Goal: Task Accomplishment & Management: Complete application form

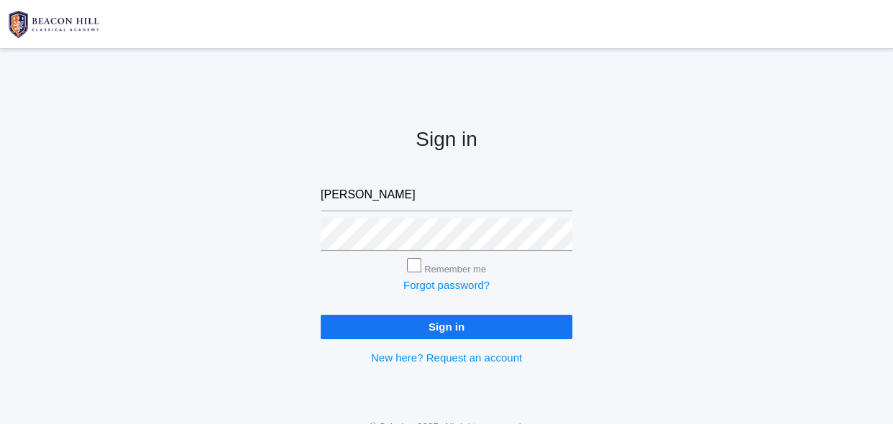
type input "[EMAIL_ADDRESS][DOMAIN_NAME]"
click at [421, 323] on input "Sign in" at bounding box center [447, 327] width 252 height 24
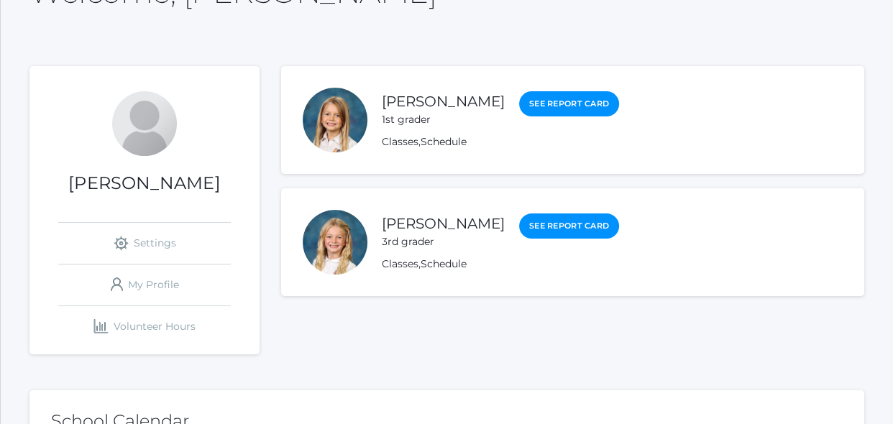
scroll to position [157, 0]
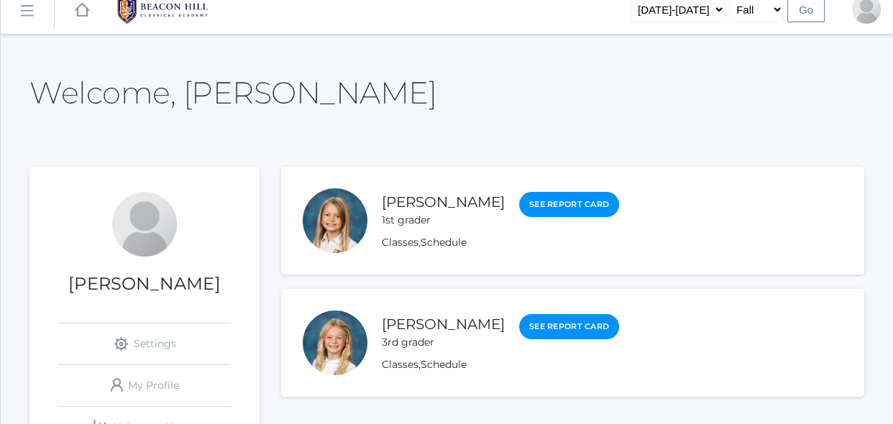
scroll to position [0, 0]
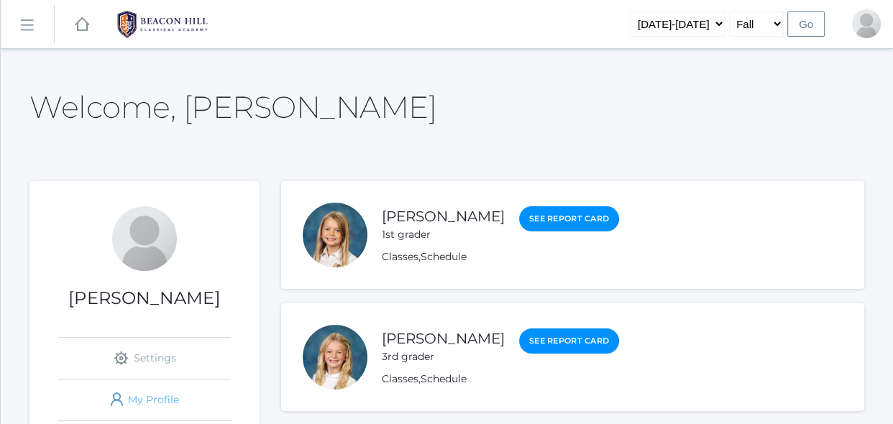
click at [171, 399] on link "icons/user/plain Created with Sketch. My Profile" at bounding box center [144, 400] width 173 height 41
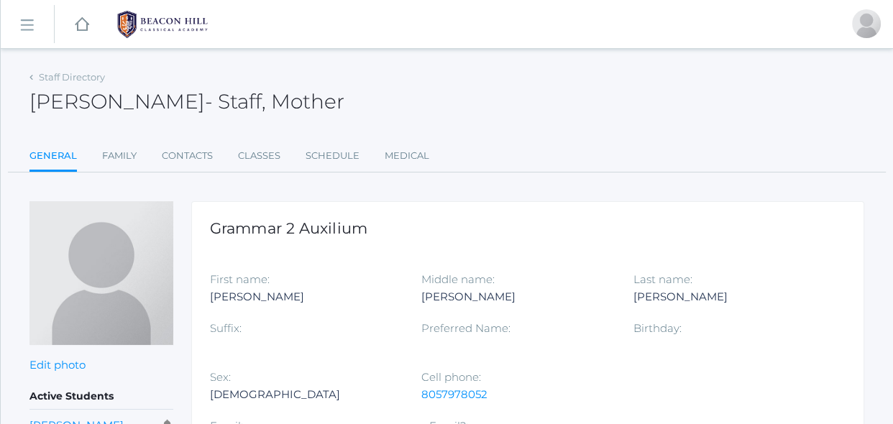
click at [290, 337] on div at bounding box center [305, 345] width 190 height 17
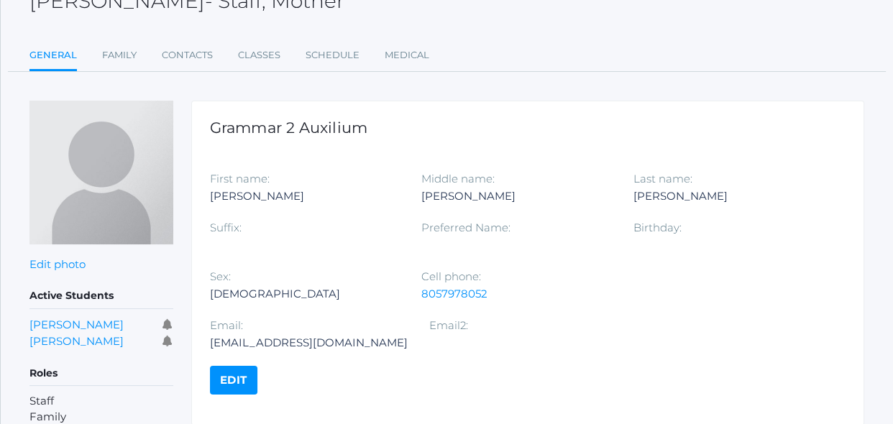
scroll to position [101, 0]
click at [123, 55] on link "Family" at bounding box center [119, 55] width 35 height 29
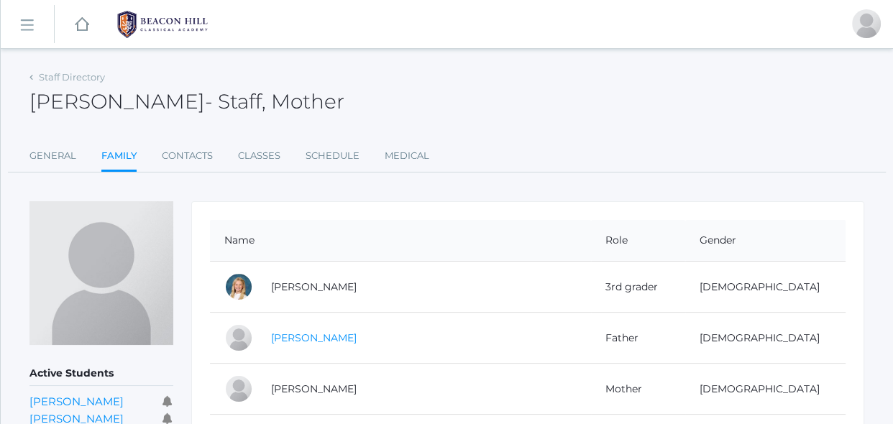
click at [311, 335] on link "Travis Armstrong" at bounding box center [314, 337] width 86 height 13
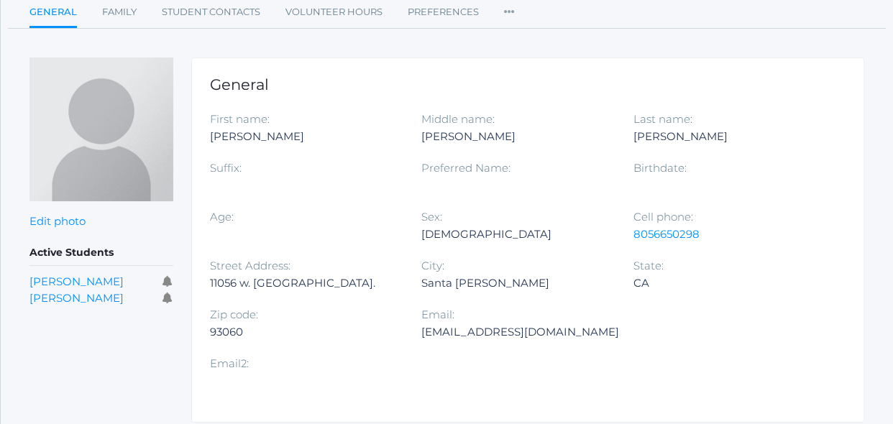
scroll to position [145, 0]
click at [559, 334] on div "Travisarm86@yahoo.com" at bounding box center [520, 330] width 198 height 17
click at [556, 330] on div "Travisarm86@yahoo.com" at bounding box center [520, 330] width 198 height 17
click at [536, 273] on div "Santa Paula" at bounding box center [516, 281] width 190 height 17
click at [512, 11] on icon at bounding box center [509, 5] width 11 height 19
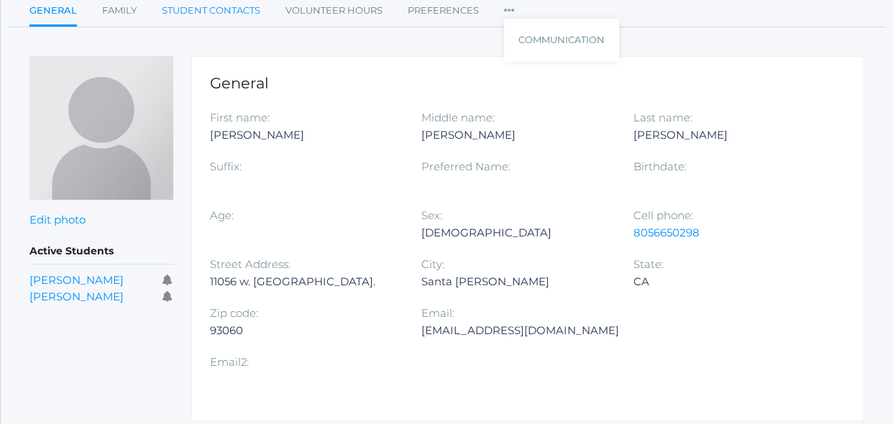
click at [233, 19] on link "Student Contacts" at bounding box center [211, 10] width 98 height 29
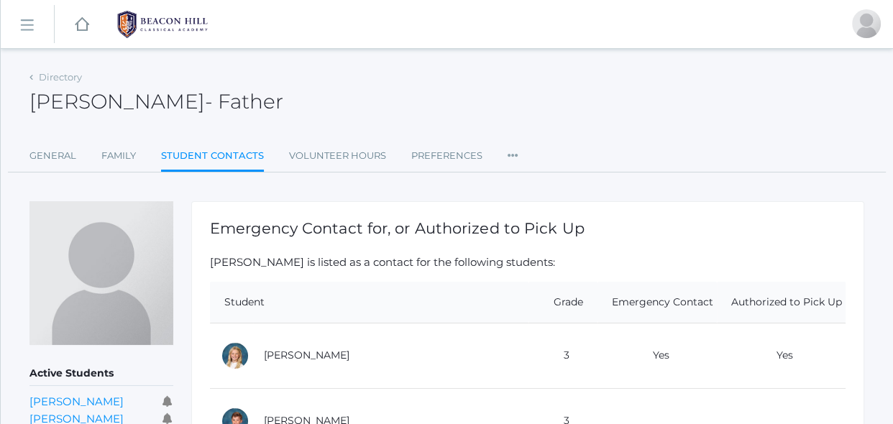
click at [44, 16] on link "icons/ui/navigation/hamburger Created with Sketch." at bounding box center [27, 24] width 53 height 39
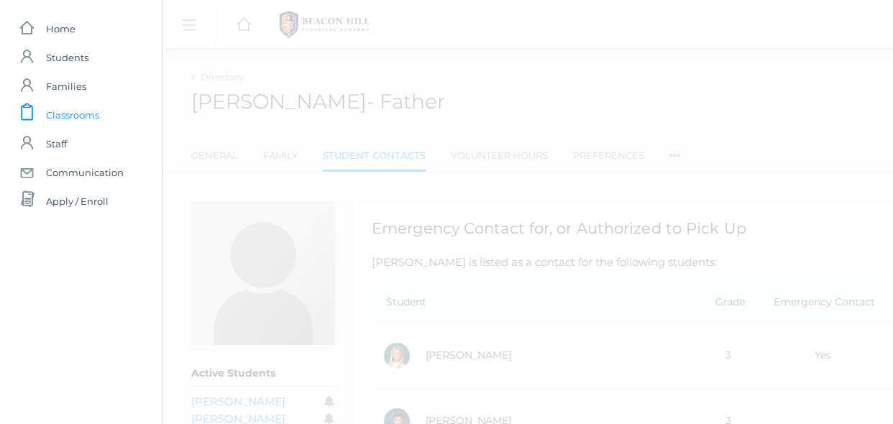
click at [64, 119] on span "Classrooms" at bounding box center [72, 115] width 53 height 29
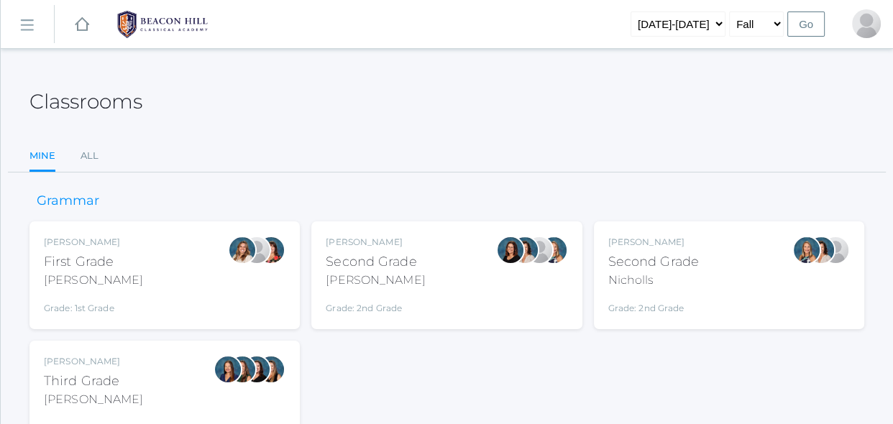
click at [674, 277] on div "Nicholls" at bounding box center [653, 280] width 91 height 17
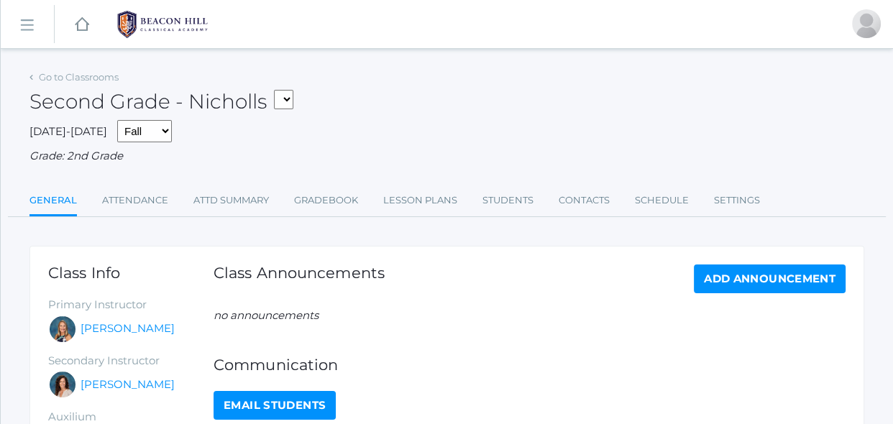
click at [420, 235] on div "Go to Classrooms Second Grade - Nicholls 02LA - Second Grade Balli 02LA - Secon…" at bounding box center [446, 351] width 835 height 568
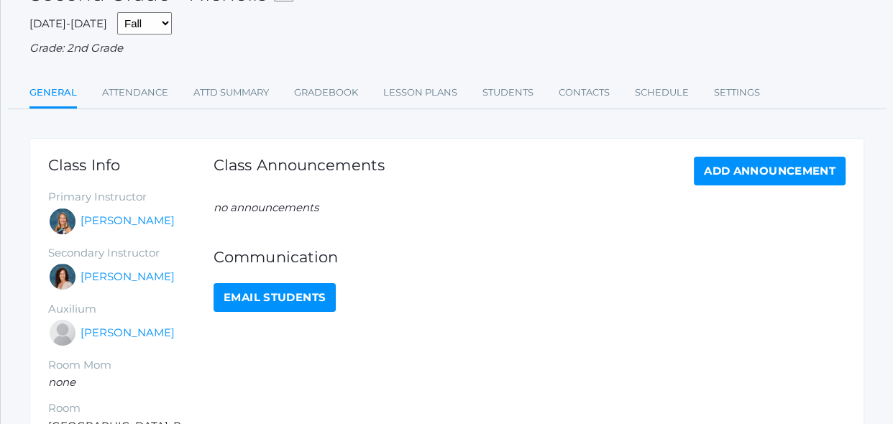
scroll to position [130, 0]
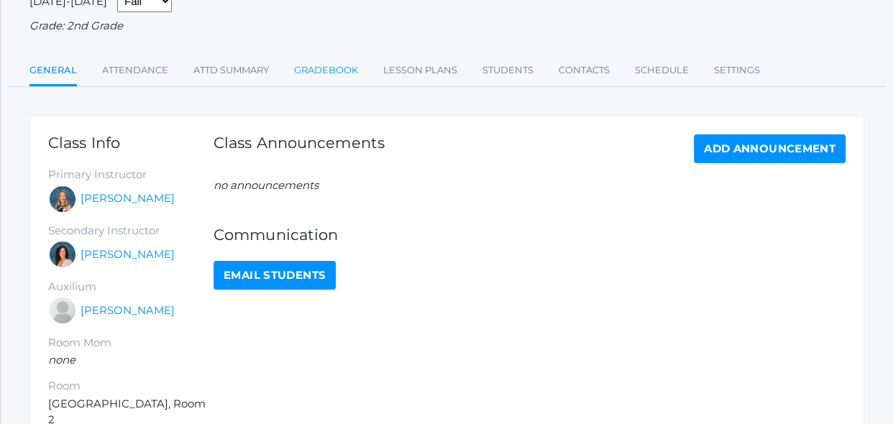
click at [331, 75] on link "Gradebook" at bounding box center [326, 70] width 64 height 29
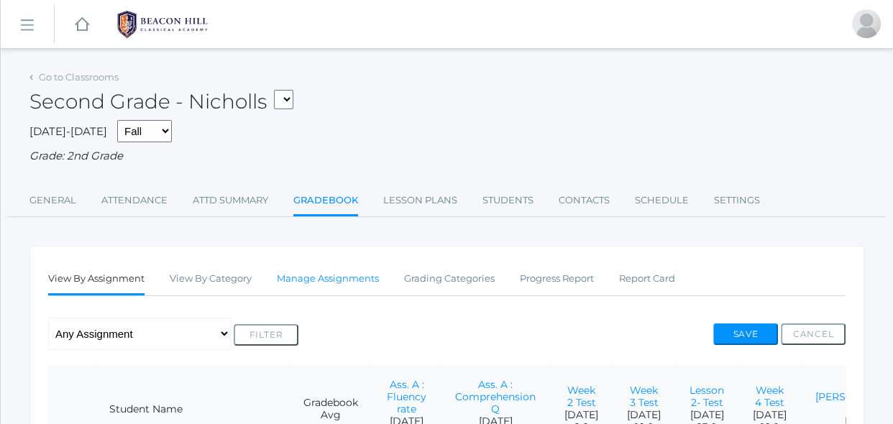
click at [372, 275] on link "Manage Assignments" at bounding box center [328, 279] width 102 height 29
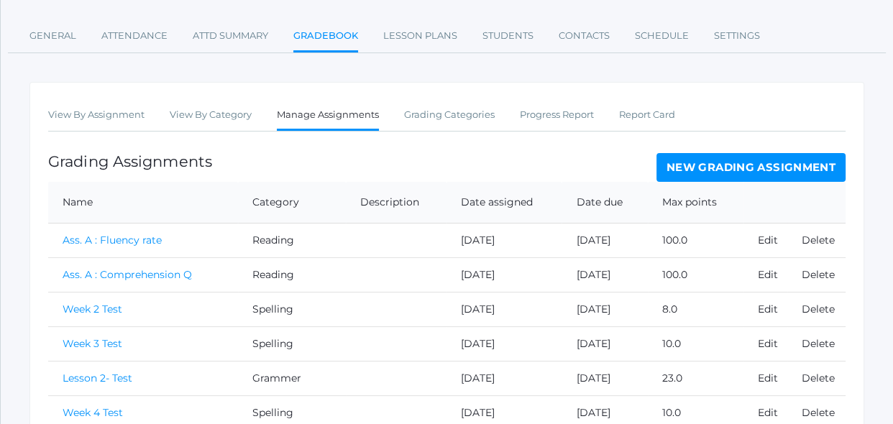
scroll to position [183, 0]
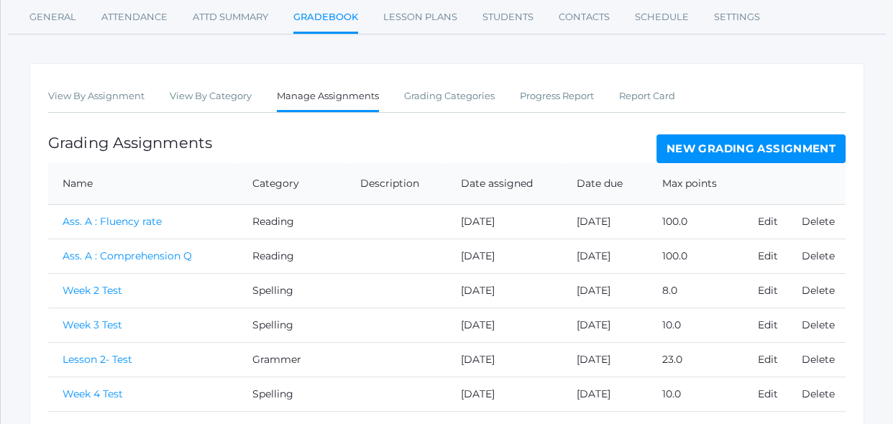
click at [741, 158] on link "New Grading Assignment" at bounding box center [750, 148] width 189 height 29
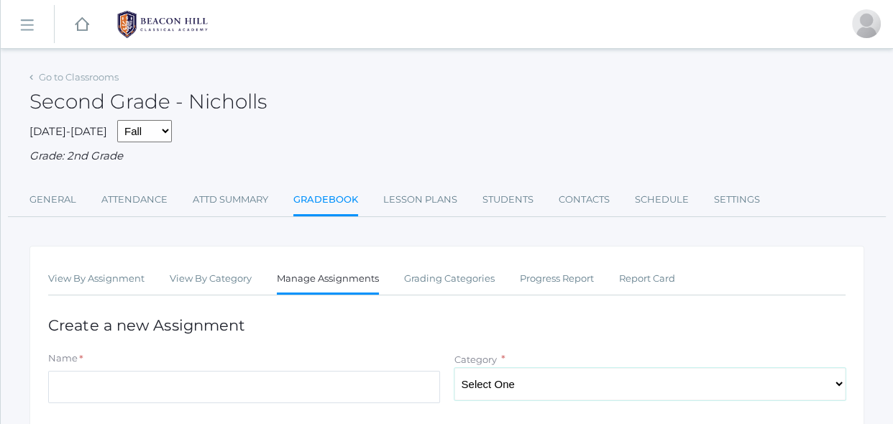
click at [492, 396] on select "Select One Spelling Grammer Composition Reading Math Concepts" at bounding box center [650, 384] width 392 height 32
select select "1256"
click at [454, 368] on select "Select One Spelling Grammer Composition Reading Math Concepts" at bounding box center [650, 384] width 392 height 32
click at [387, 398] on input "Name" at bounding box center [244, 387] width 392 height 32
type input "I.P Ch. 2.4"
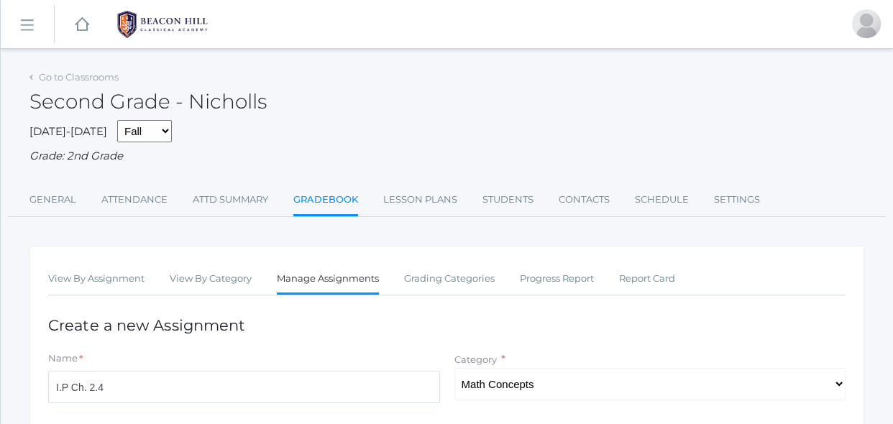
click at [349, 332] on h1 "Create a new Assignment" at bounding box center [446, 325] width 797 height 17
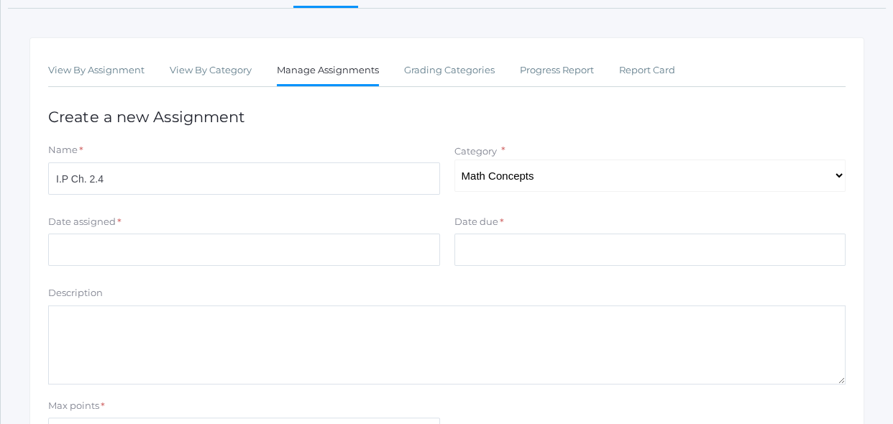
scroll to position [208, 0]
click at [237, 249] on input "Date assigned" at bounding box center [244, 250] width 392 height 32
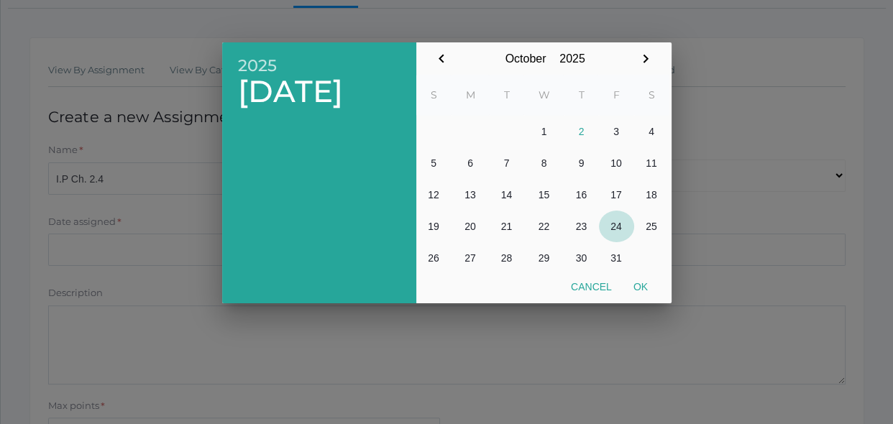
click at [620, 233] on button "24" at bounding box center [616, 227] width 35 height 32
click at [578, 138] on button "2" at bounding box center [581, 132] width 35 height 32
click at [637, 285] on button "Ok" at bounding box center [641, 287] width 36 height 26
type input "[DATE]"
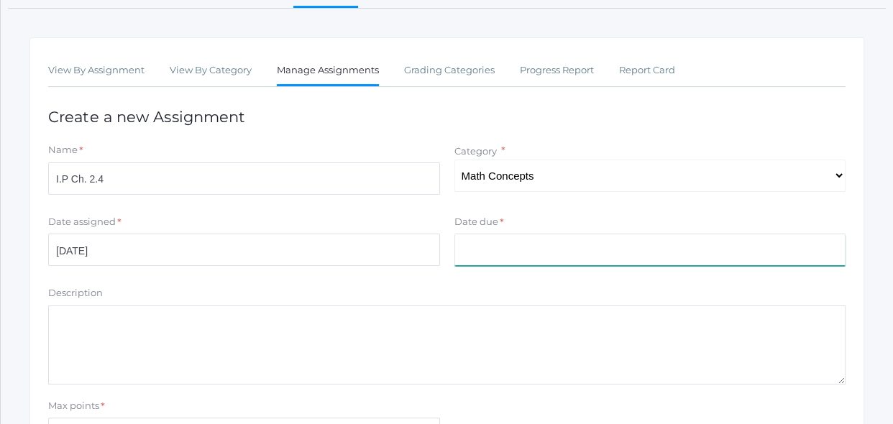
click at [622, 250] on input "Date due" at bounding box center [650, 250] width 392 height 32
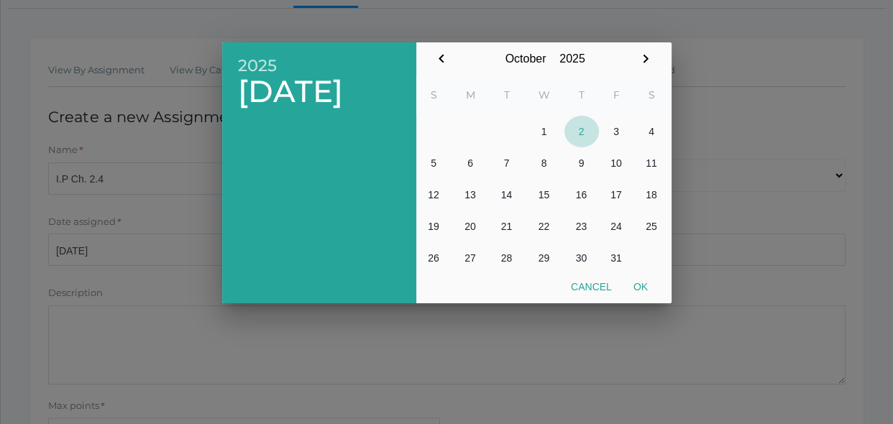
click at [579, 136] on button "2" at bounding box center [581, 132] width 35 height 32
click at [643, 285] on button "Ok" at bounding box center [641, 287] width 36 height 26
type input "[DATE]"
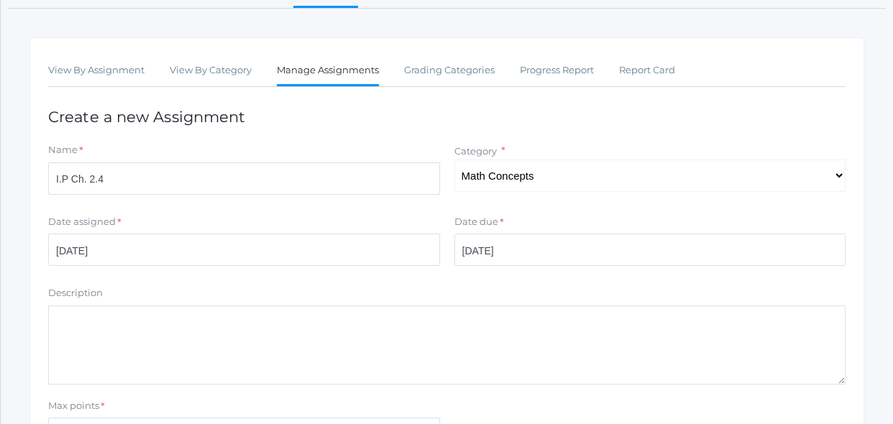
click at [525, 306] on textarea "Description" at bounding box center [446, 345] width 797 height 79
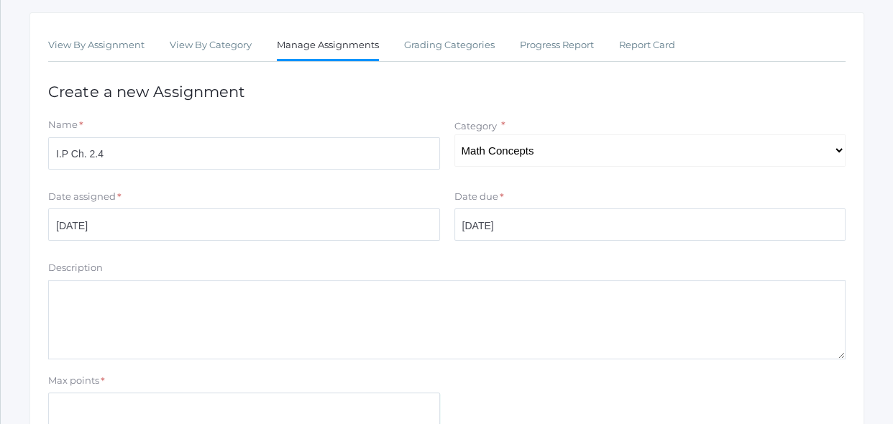
scroll to position [241, 0]
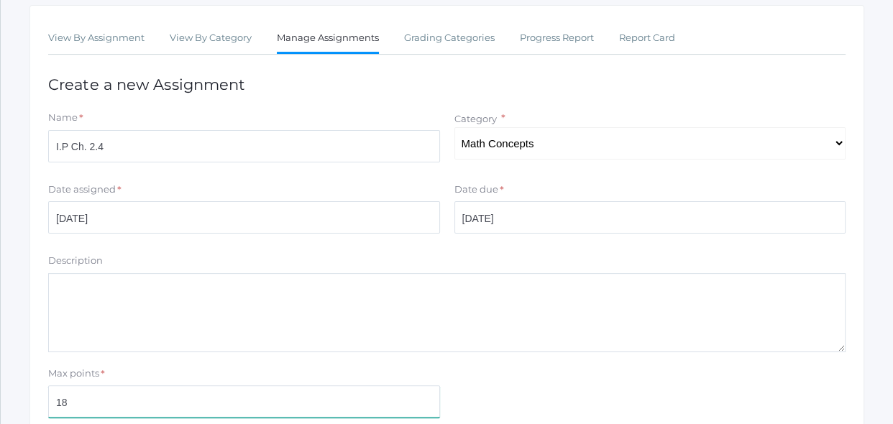
type input "18"
click at [538, 372] on div "Max points * 18" at bounding box center [447, 396] width 812 height 58
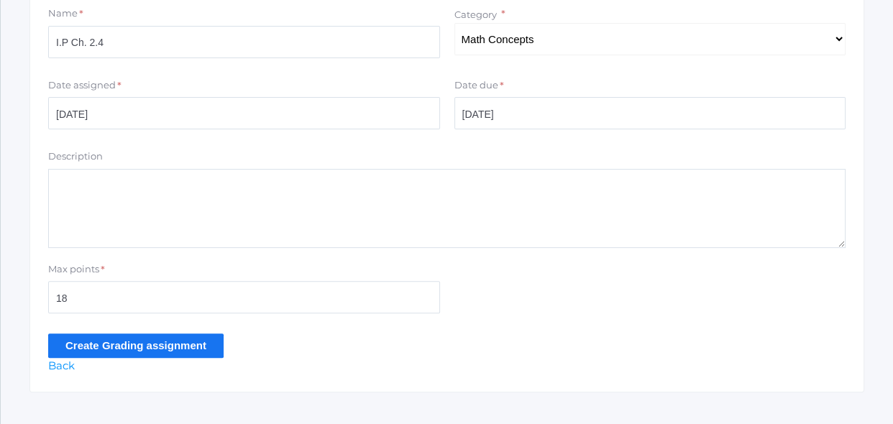
scroll to position [345, 0]
click at [178, 341] on input "Create Grading assignment" at bounding box center [135, 346] width 175 height 24
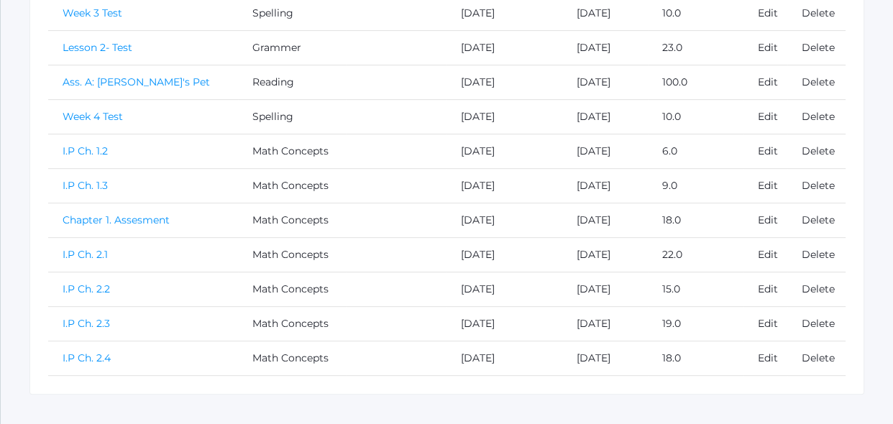
scroll to position [548, 0]
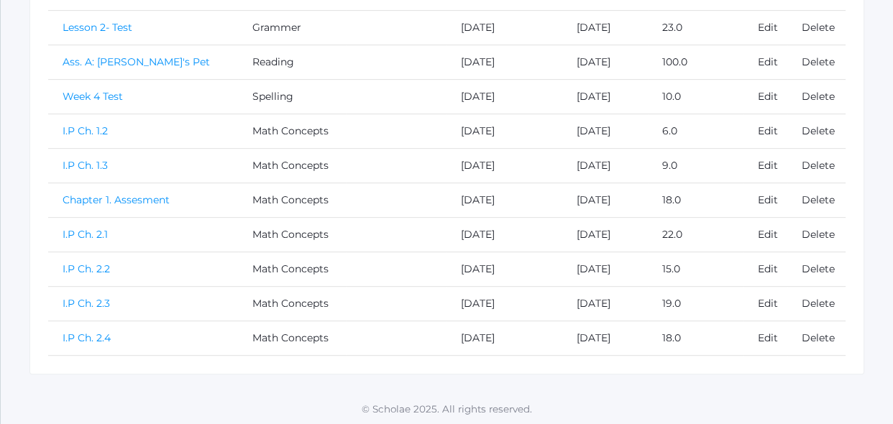
click at [105, 337] on link "I.P Ch. 2.4" at bounding box center [87, 337] width 48 height 13
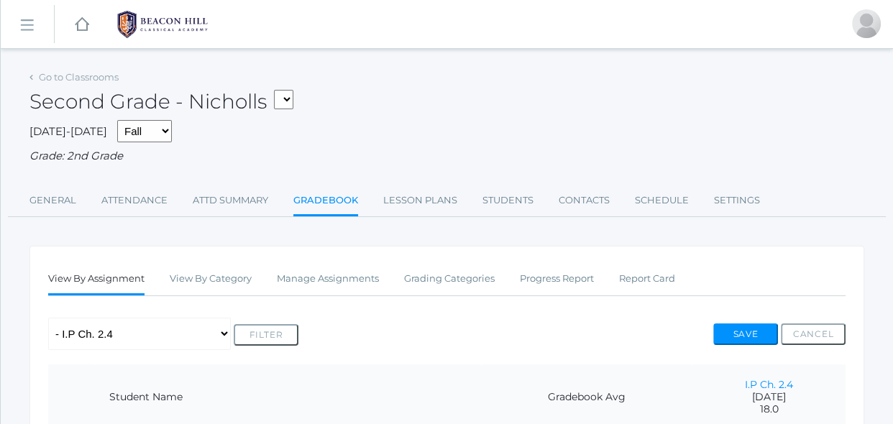
click at [375, 325] on div "Any Assignment Category: Grammer - Lesson 2- Test Category: Math Concepts - I.P…" at bounding box center [446, 334] width 797 height 32
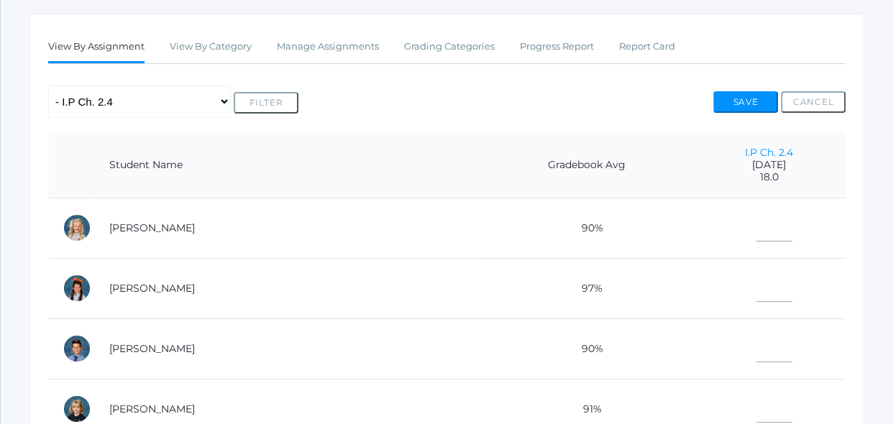
scroll to position [261, 0]
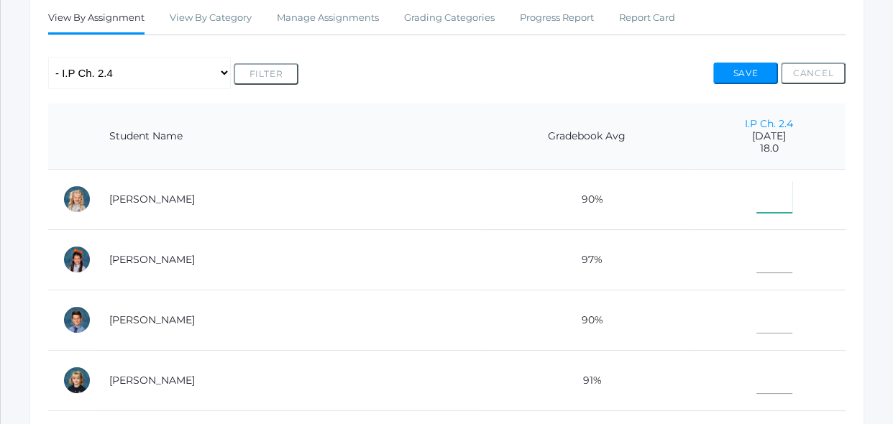
click at [757, 196] on input"] "text" at bounding box center [774, 196] width 36 height 32
type input"] "15"
type input"] "18"
type input"] "16"
type input"] "18"
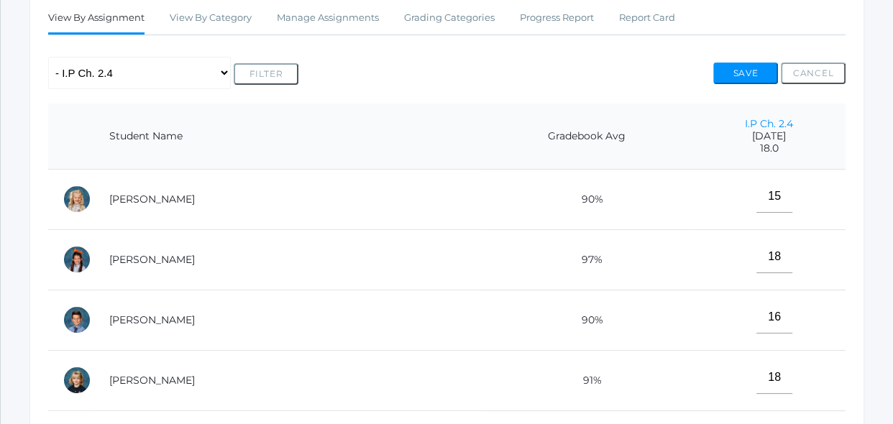
scroll to position [489, 0]
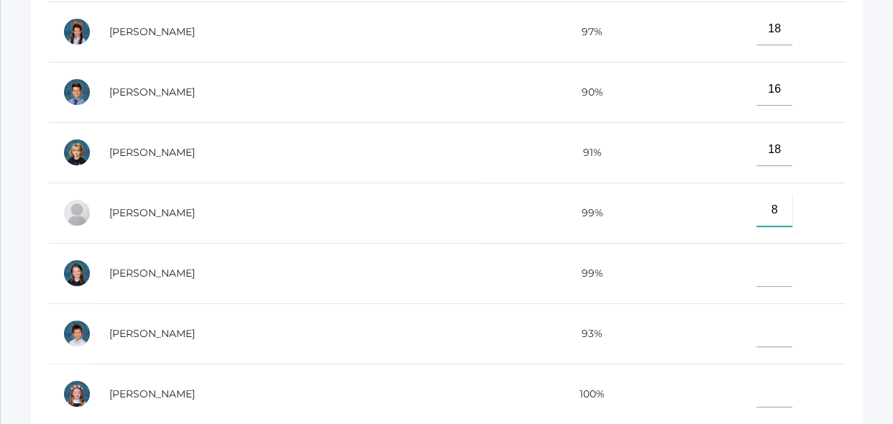
click at [756, 210] on input"] "8" at bounding box center [774, 210] width 36 height 32
type input"] "18"
type input"] "17"
type input"] "14"
type input"] "18"
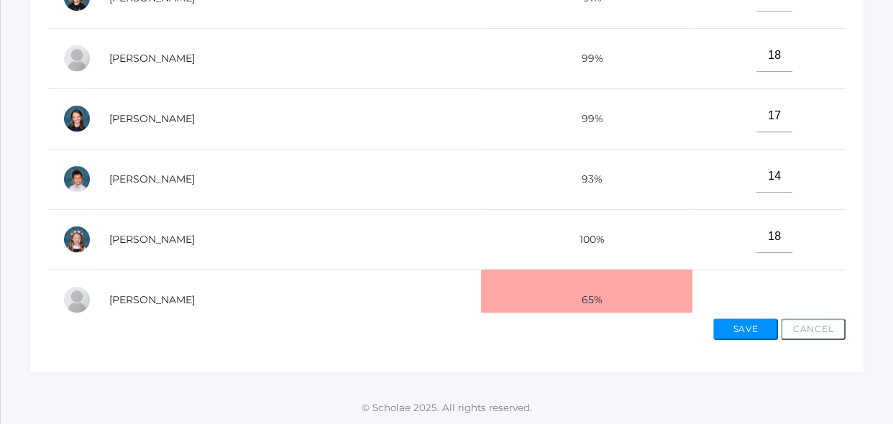
scroll to position [351, 0]
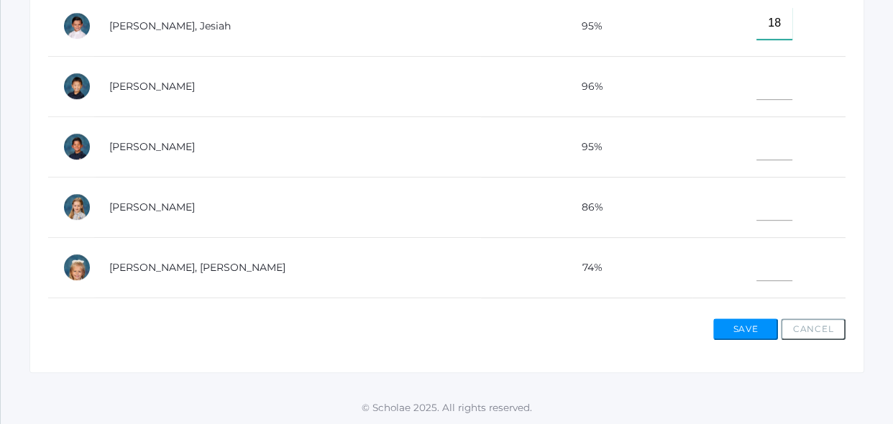
type input"] "18"
type input"] "17"
type input"] "15"
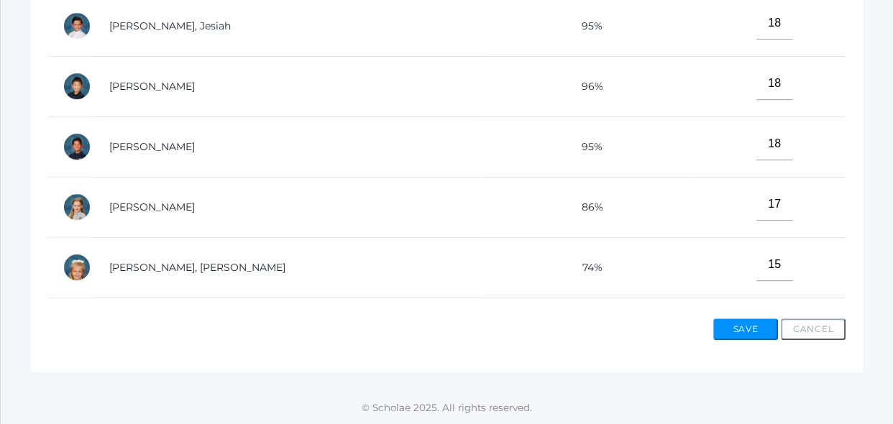
scroll to position [638, 0]
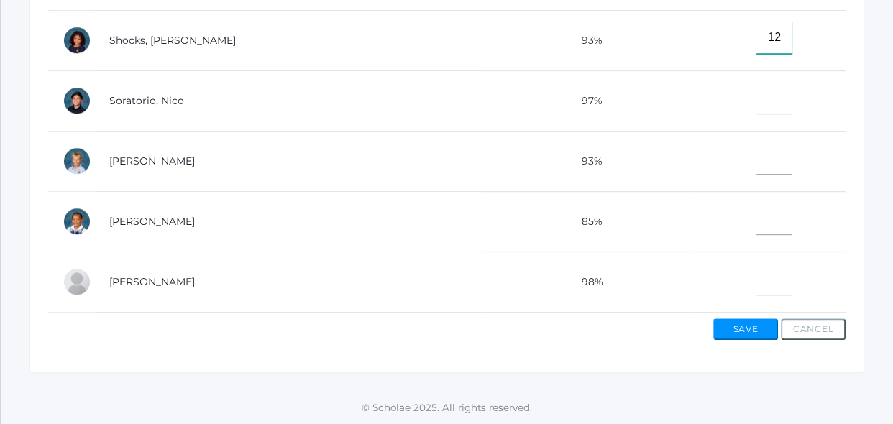
type input"] "12"
type input"] "18"
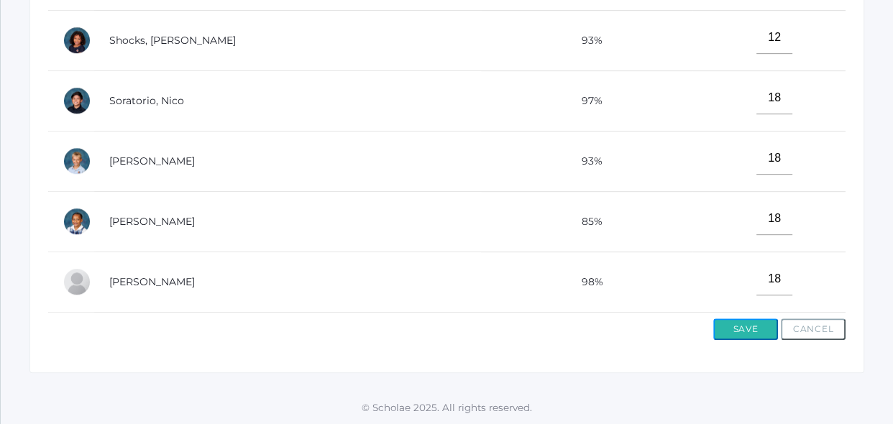
click at [737, 331] on button "Save" at bounding box center [745, 329] width 65 height 22
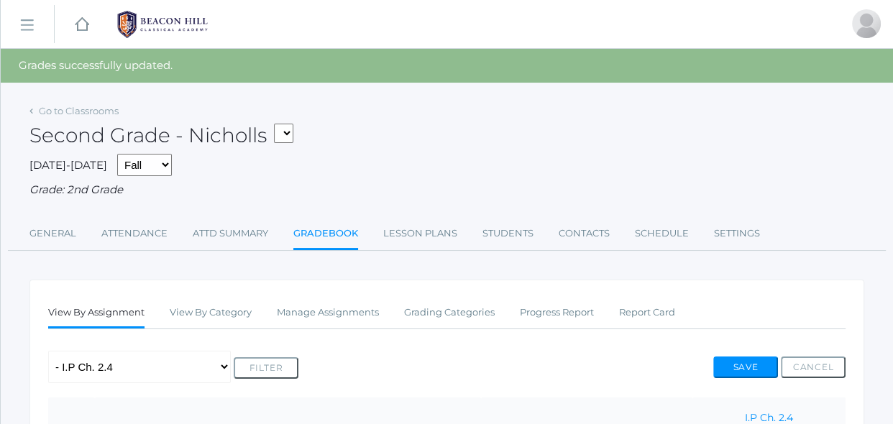
click at [663, 368] on div "Any Assignment Category: Grammer - Lesson 2- Test Category: Math Concepts - I.P…" at bounding box center [446, 367] width 797 height 32
click at [617, 380] on div "Any Assignment Category: Grammer - Lesson 2- Test Category: Math Concepts - I.P…" at bounding box center [446, 367] width 797 height 32
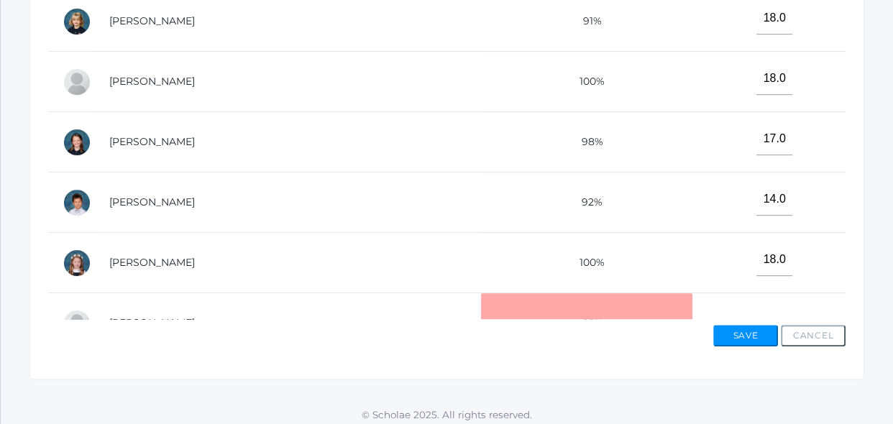
scroll to position [661, 0]
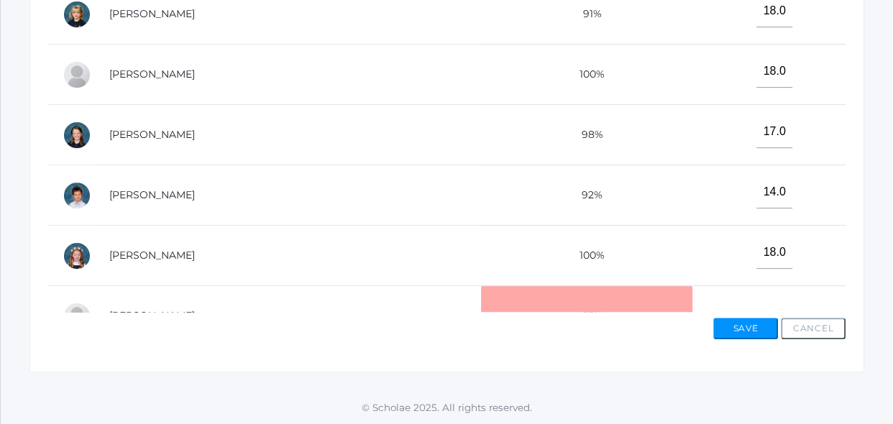
click at [692, 256] on td "18.0" at bounding box center [768, 256] width 153 height 60
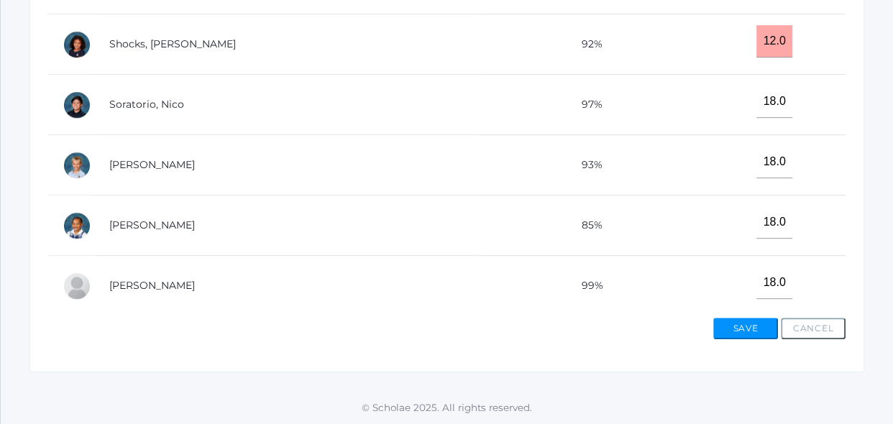
scroll to position [638, 0]
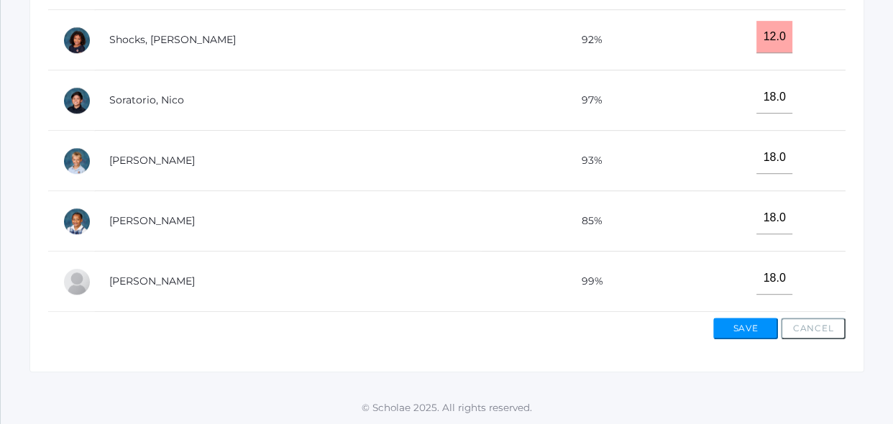
click at [628, 299] on td "99%" at bounding box center [586, 282] width 211 height 60
click at [728, 330] on button "Save" at bounding box center [745, 329] width 65 height 22
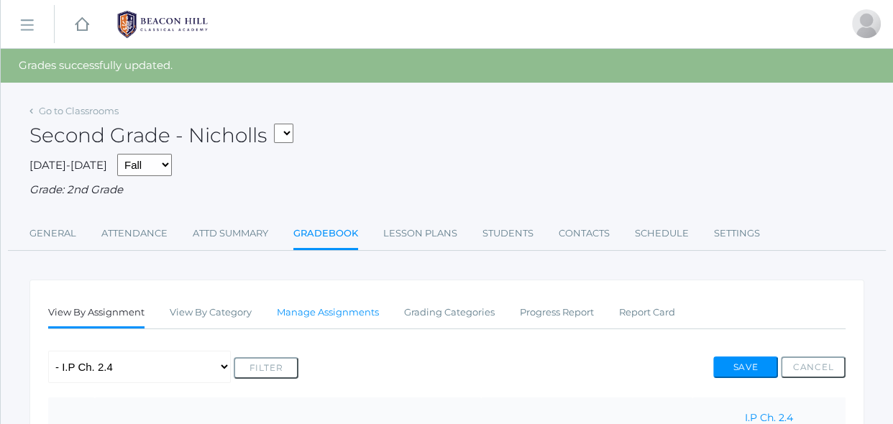
click at [344, 316] on link "Manage Assignments" at bounding box center [328, 312] width 102 height 29
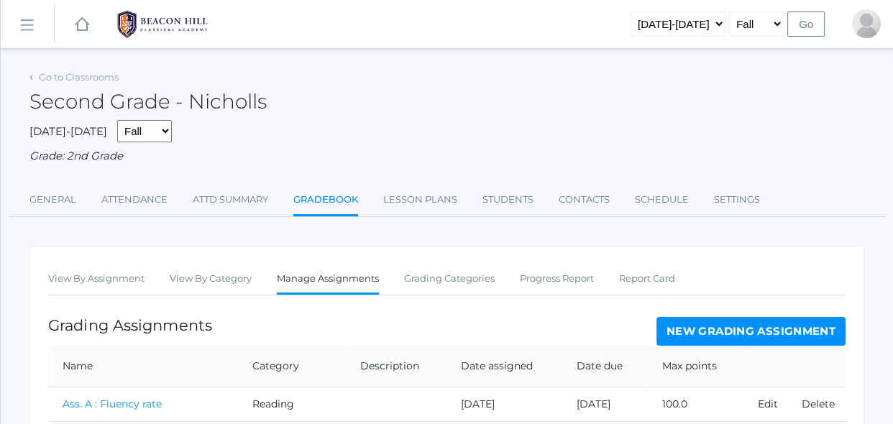
click at [699, 329] on link "New Grading Assignment" at bounding box center [750, 331] width 189 height 29
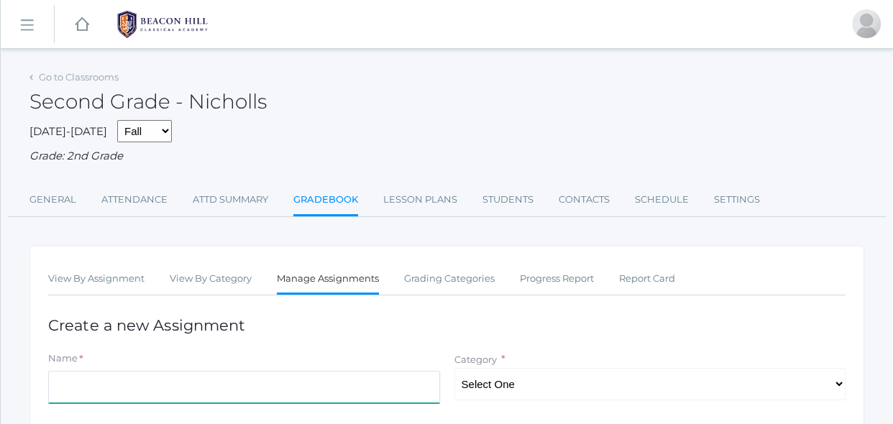
click at [371, 385] on input "Name" at bounding box center [244, 387] width 392 height 32
type input "I.P Ch. 2.5"
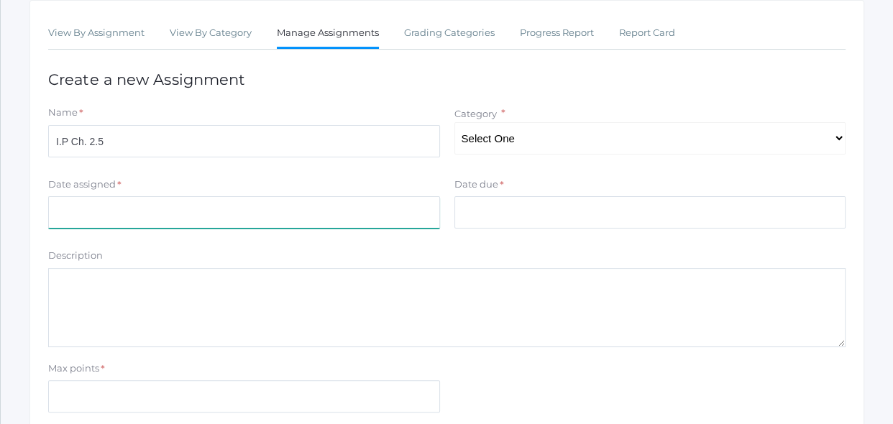
click at [206, 214] on input "Date assigned" at bounding box center [244, 212] width 392 height 32
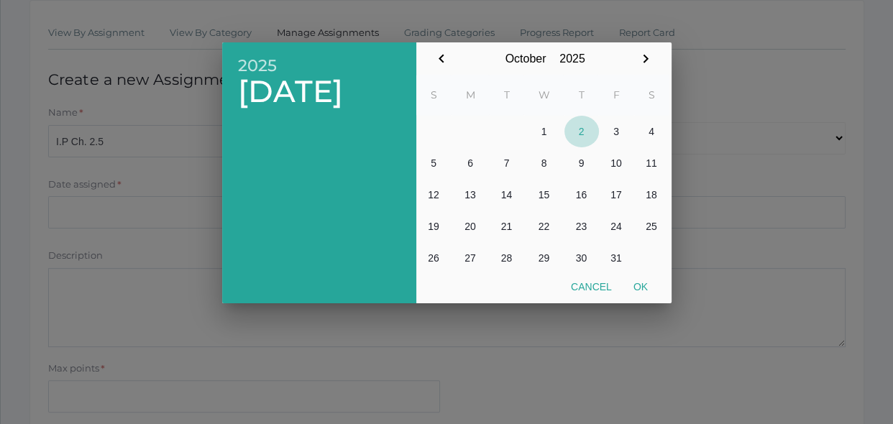
click at [584, 131] on button "2" at bounding box center [581, 132] width 35 height 32
click at [638, 279] on button "Ok" at bounding box center [641, 287] width 36 height 26
type input "[DATE]"
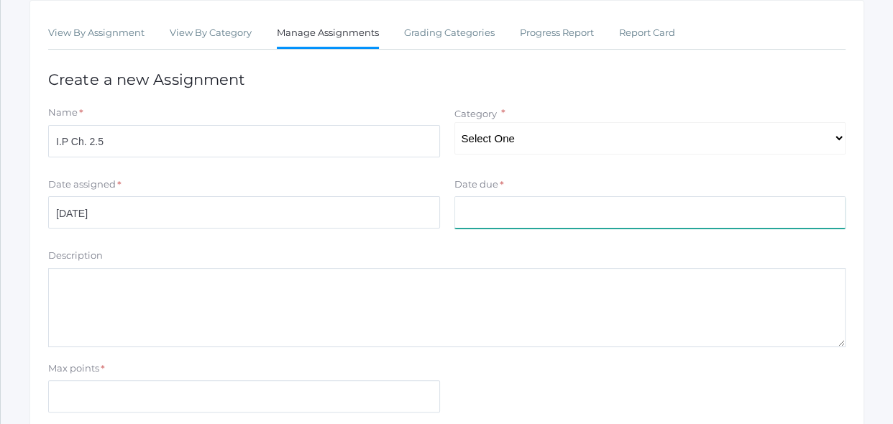
click at [620, 219] on input "Date due" at bounding box center [650, 212] width 392 height 32
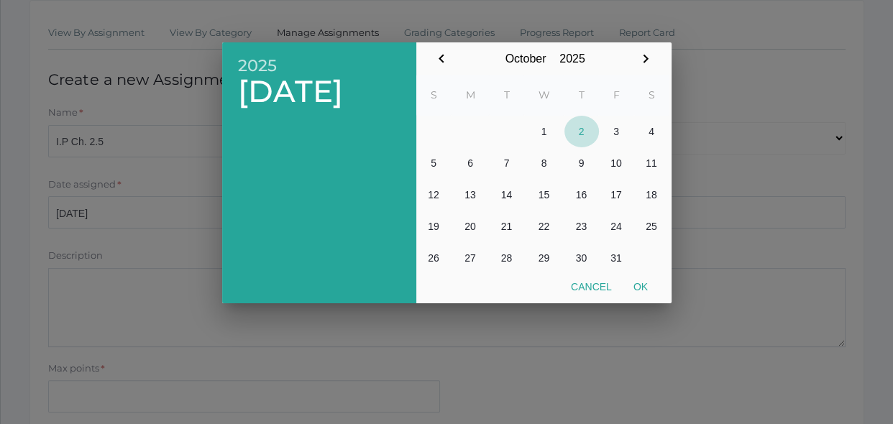
click at [587, 136] on button "2" at bounding box center [581, 132] width 35 height 32
click at [649, 292] on button "Ok" at bounding box center [641, 287] width 36 height 26
type input "[DATE]"
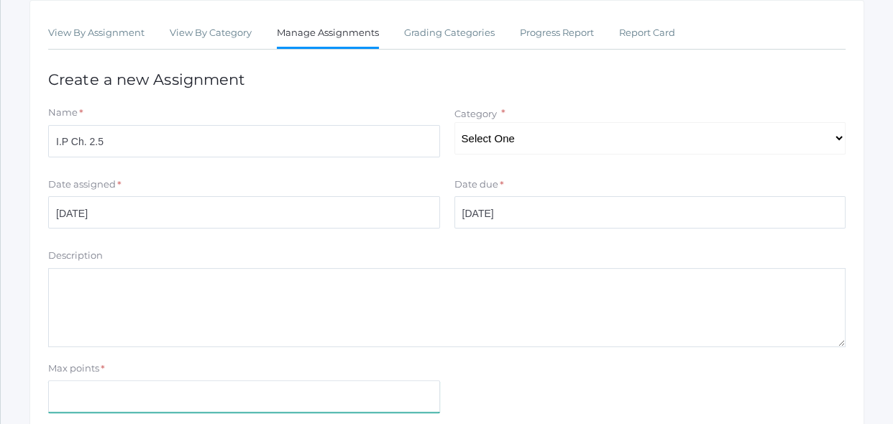
click at [279, 388] on input "Max points" at bounding box center [244, 396] width 392 height 32
type input "16"
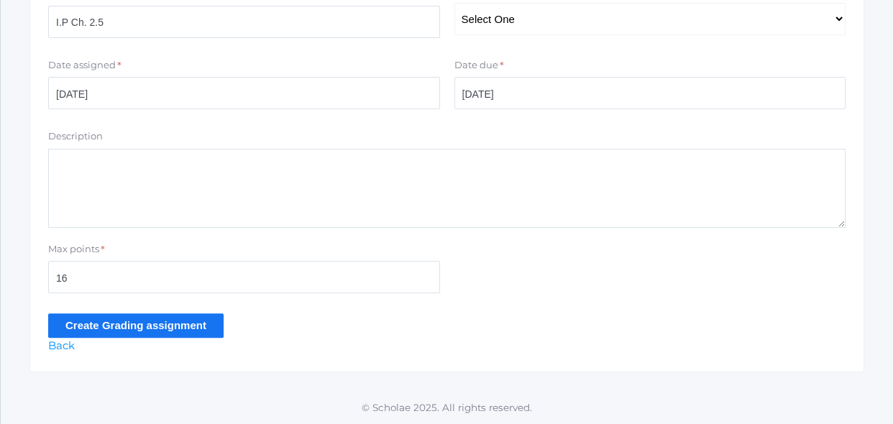
click at [209, 323] on input "Create Grading assignment" at bounding box center [135, 325] width 175 height 24
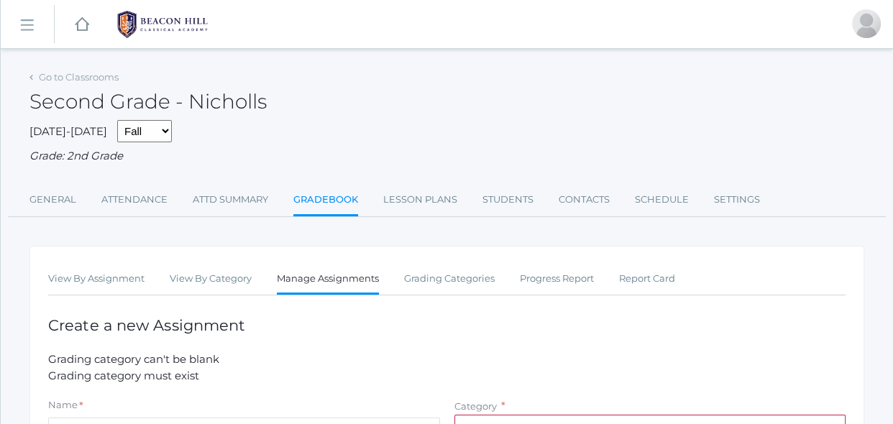
click at [433, 325] on h1 "Create a new Assignment" at bounding box center [446, 325] width 797 height 17
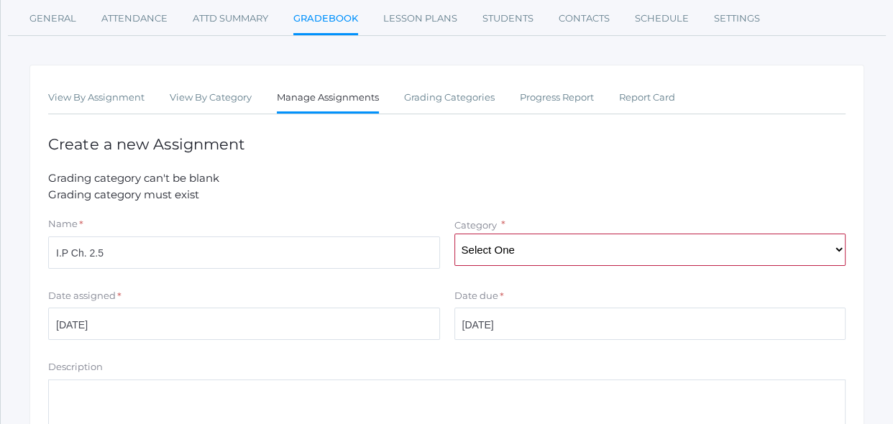
scroll to position [208, 0]
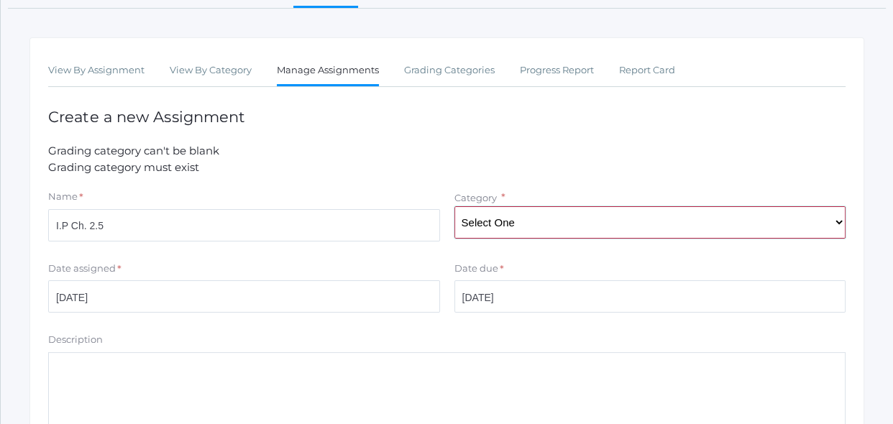
click at [592, 227] on select "Select One Spelling Grammer Composition Reading Math Concepts" at bounding box center [650, 222] width 392 height 32
select select "1256"
click at [454, 206] on select "Select One Spelling Grammer Composition Reading Math Concepts" at bounding box center [650, 222] width 392 height 32
click at [547, 272] on div "Date due *" at bounding box center [650, 271] width 392 height 19
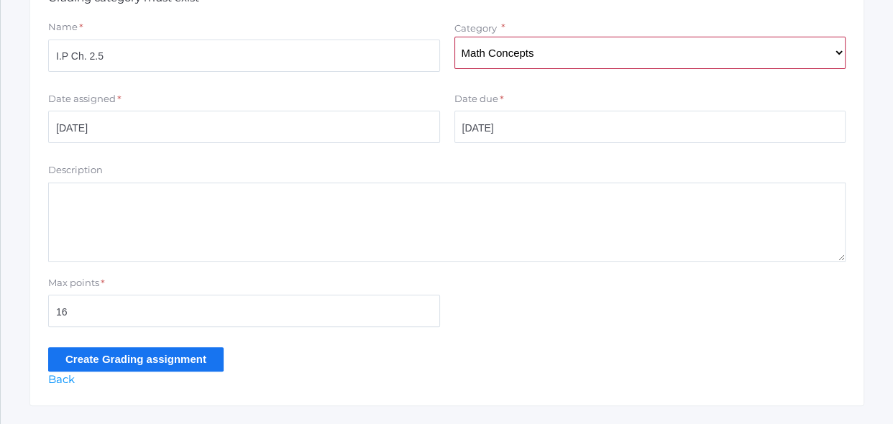
scroll to position [412, 0]
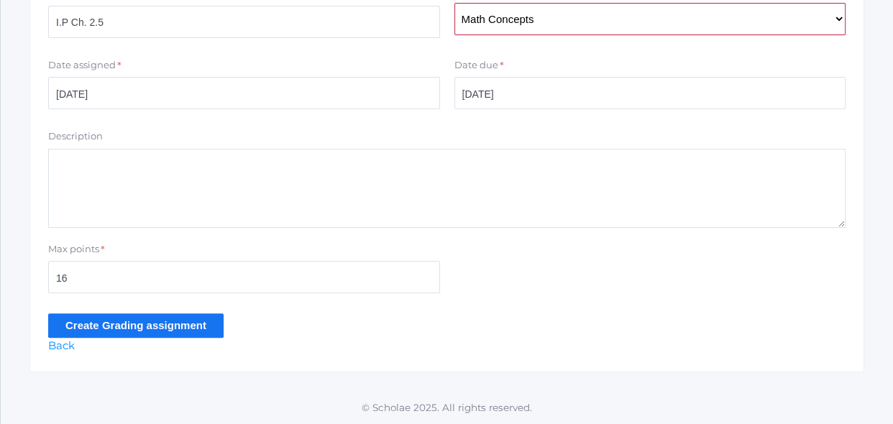
click at [165, 323] on input "Create Grading assignment" at bounding box center [135, 325] width 175 height 24
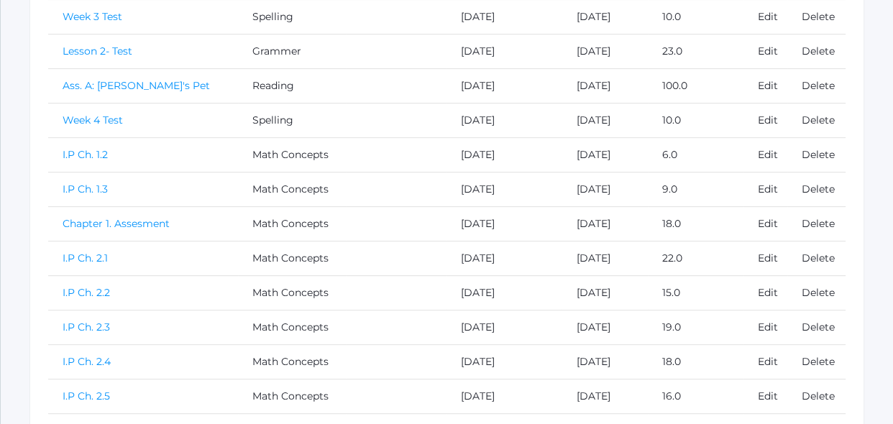
scroll to position [548, 0]
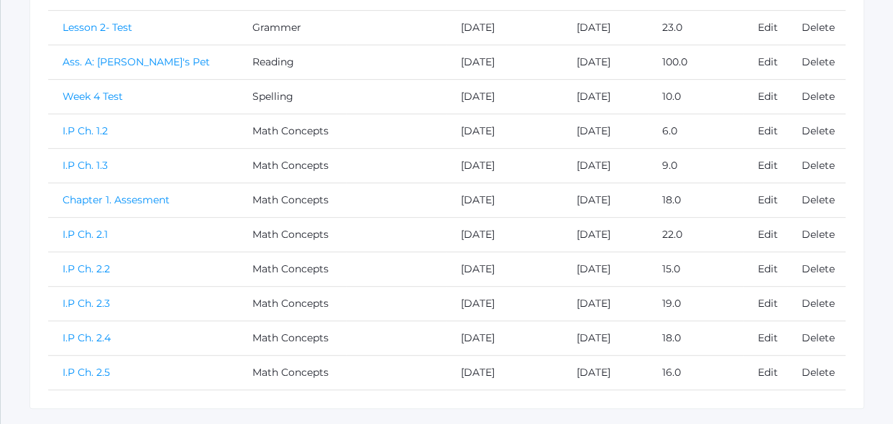
click at [88, 367] on link "I.P Ch. 2.5" at bounding box center [86, 372] width 47 height 13
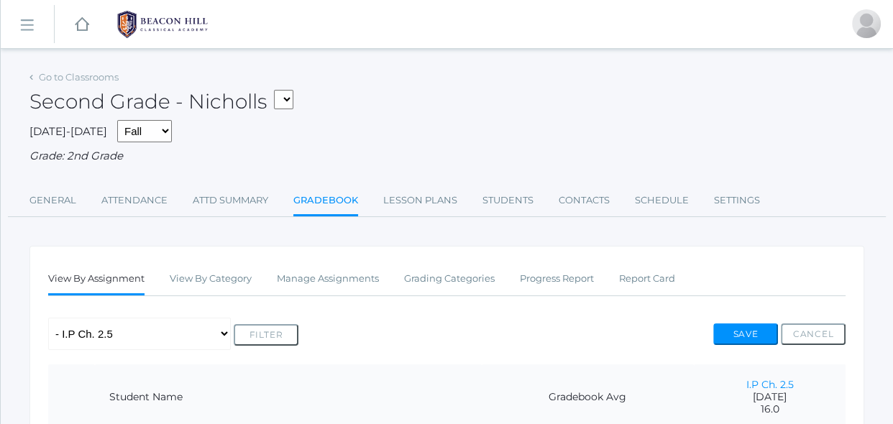
click at [341, 326] on div "Any Assignment Category: Grammer - Lesson 2- Test Category: Math Concepts - I.P…" at bounding box center [446, 334] width 797 height 32
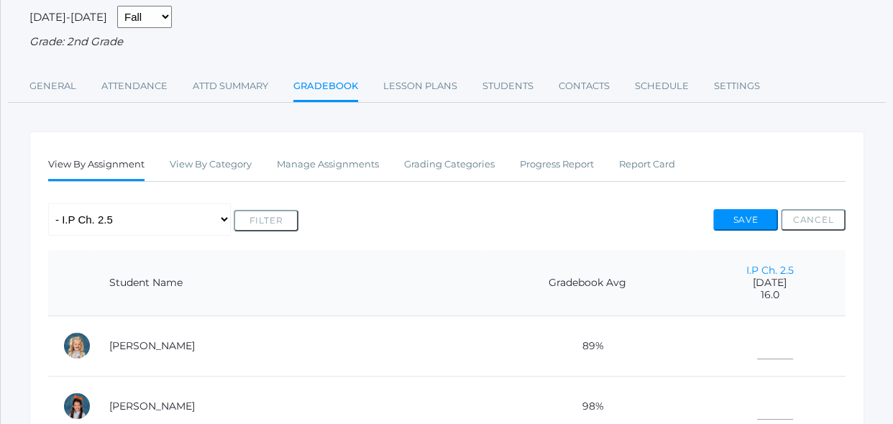
scroll to position [208, 0]
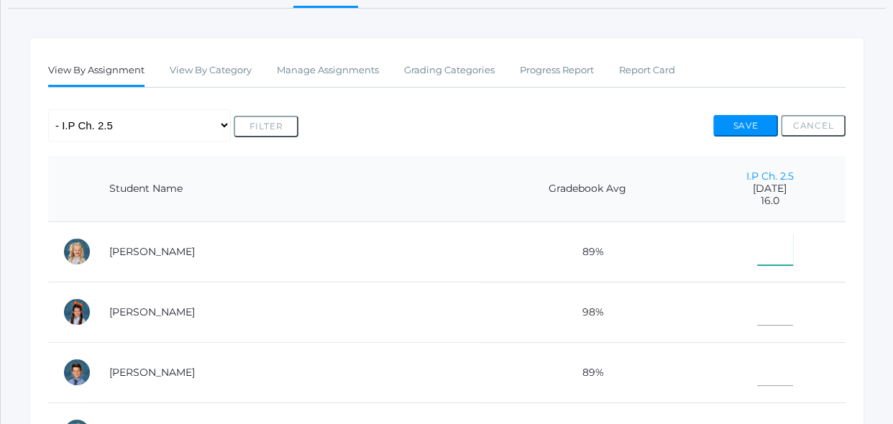
click at [757, 256] on input"] "text" at bounding box center [775, 249] width 36 height 32
type input"] "13"
type input"] "16"
type input"] "14"
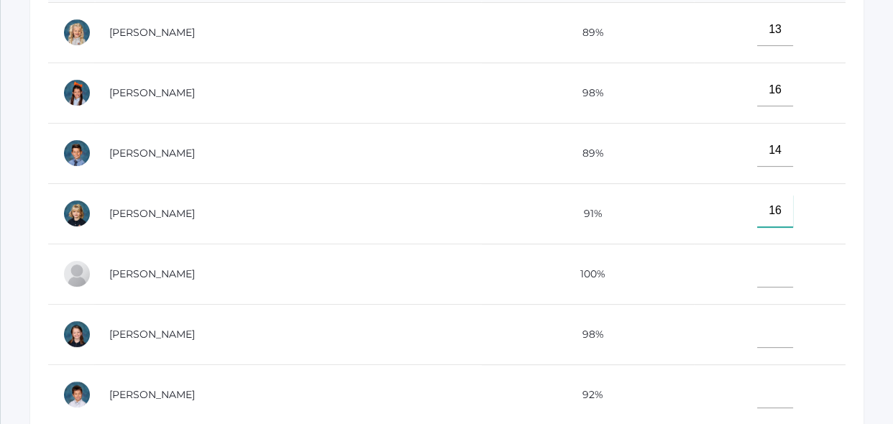
type input"] "16"
type input"] "15"
type input"] "16"
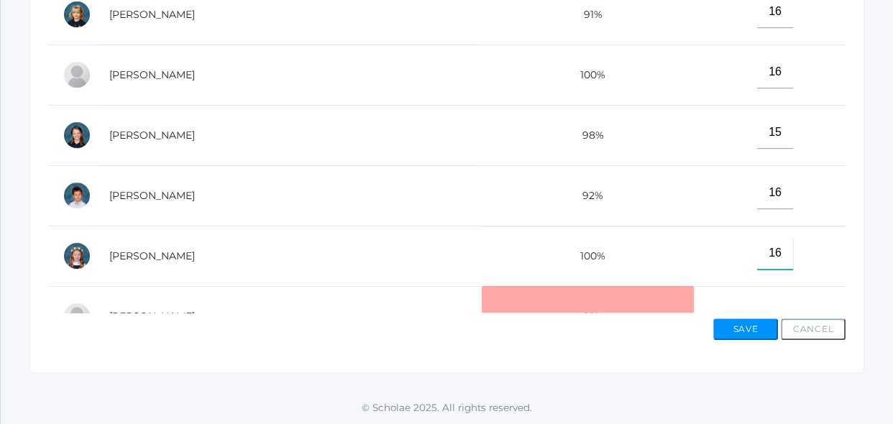
type input"] "16"
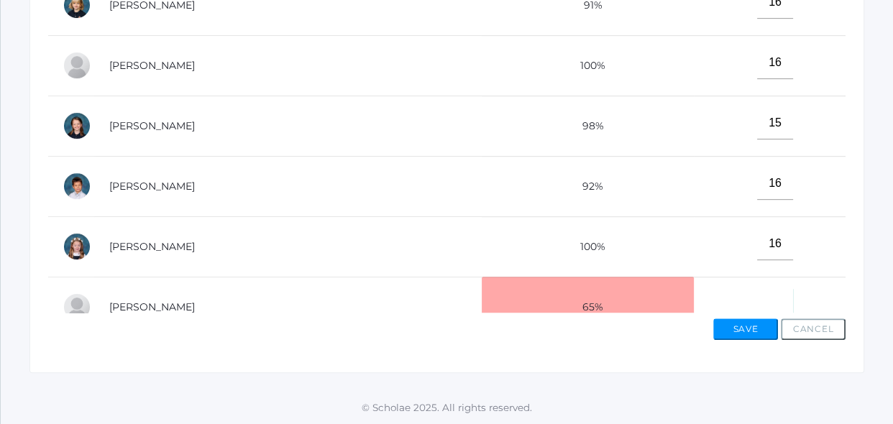
scroll to position [17, 0]
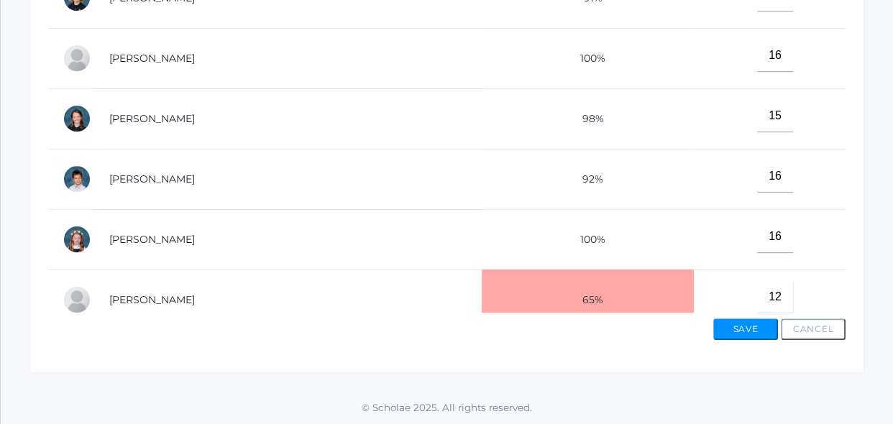
type input"] "12"
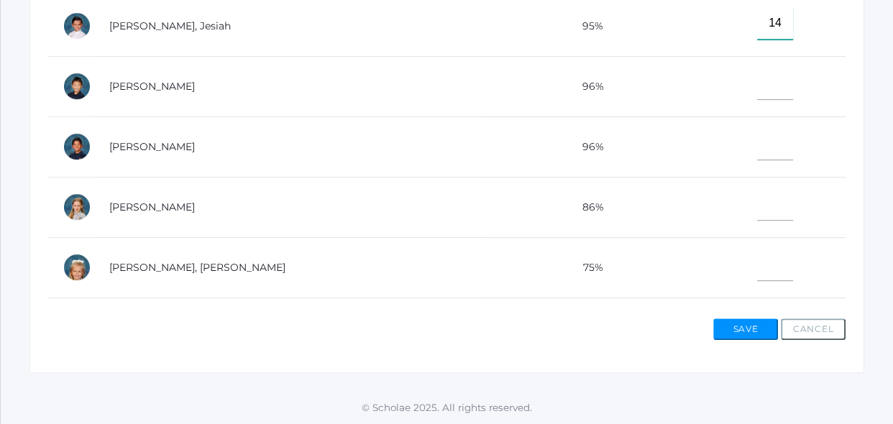
type input"] "14"
type input"] "15"
type input"] "16"
type input"] "13"
type input"] "15"
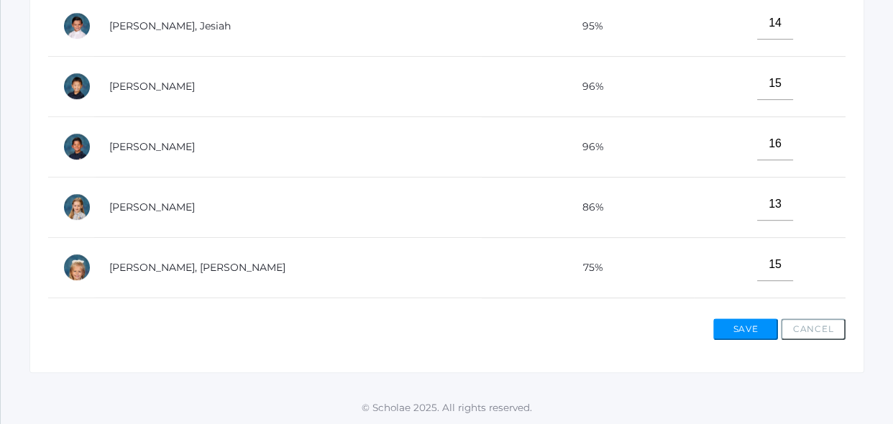
scroll to position [638, 0]
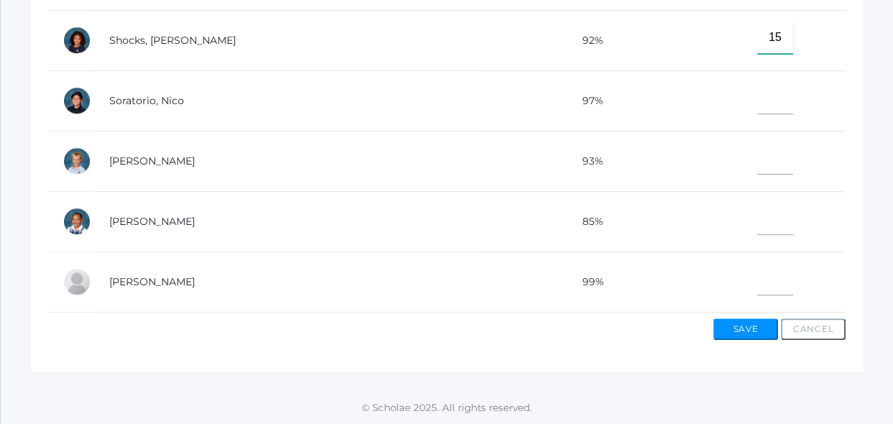
type input"] "15"
type input"] "14"
type input"] "12"
type input"] "11"
type input"] "14"
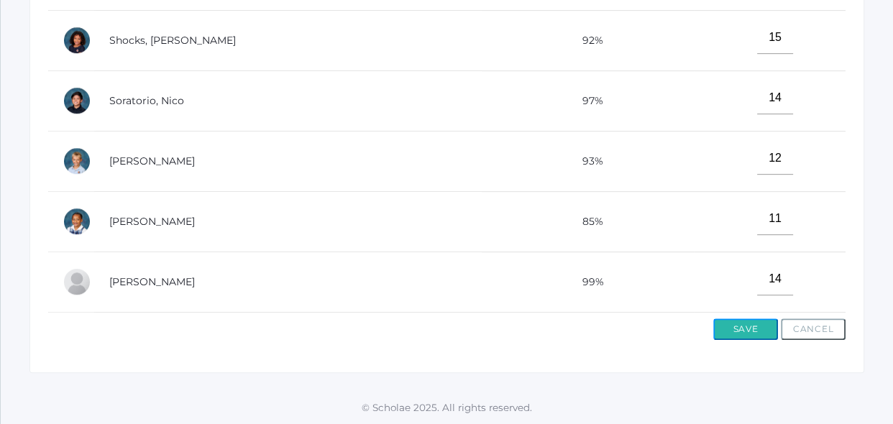
click at [753, 331] on button "Save" at bounding box center [745, 329] width 65 height 22
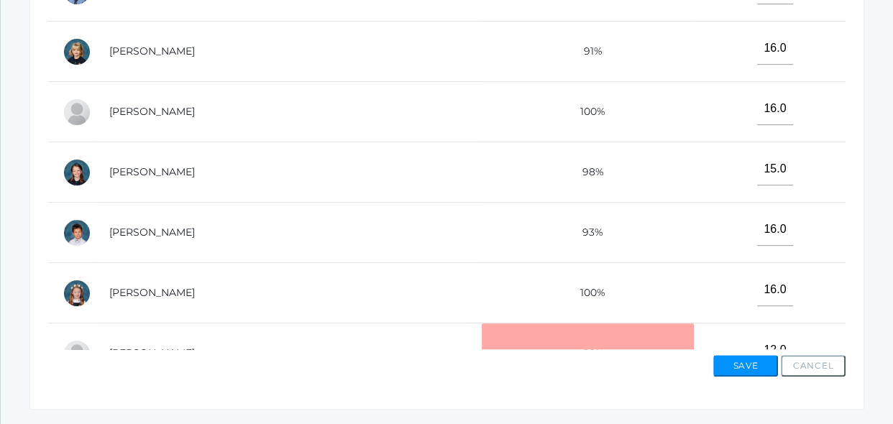
scroll to position [653, 0]
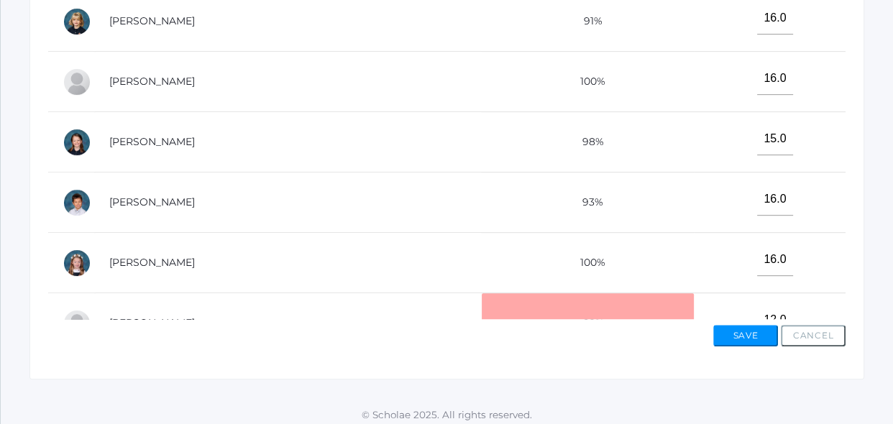
click at [735, 281] on td "16.0" at bounding box center [770, 263] width 152 height 60
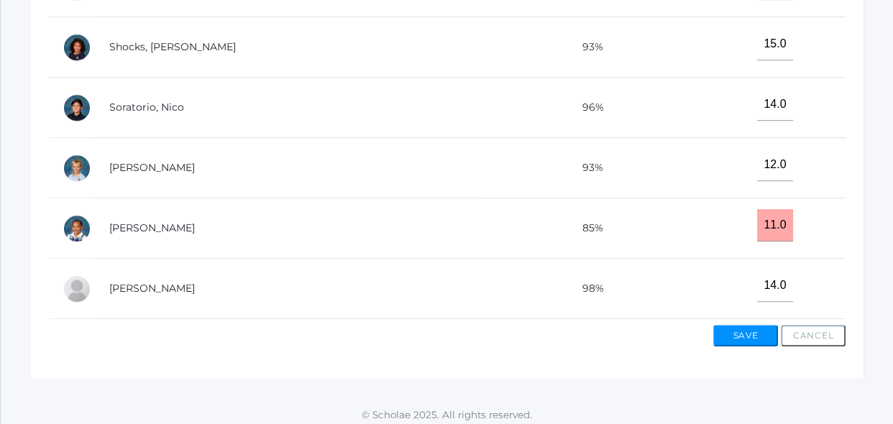
scroll to position [661, 0]
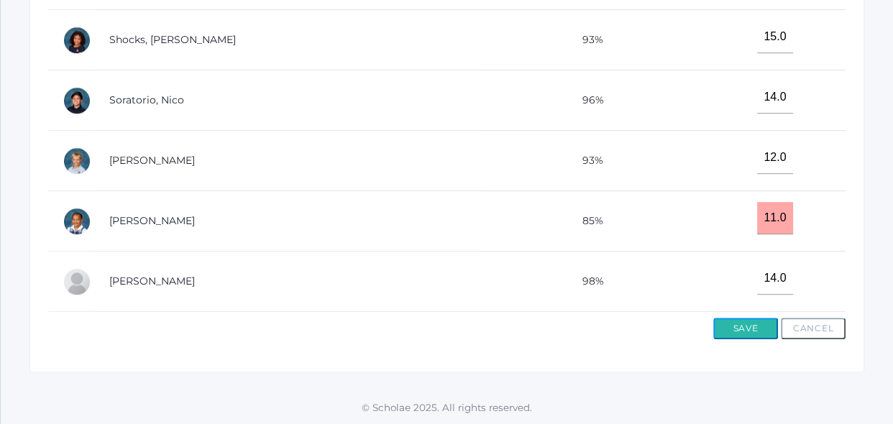
click at [742, 330] on button "Save" at bounding box center [745, 329] width 65 height 22
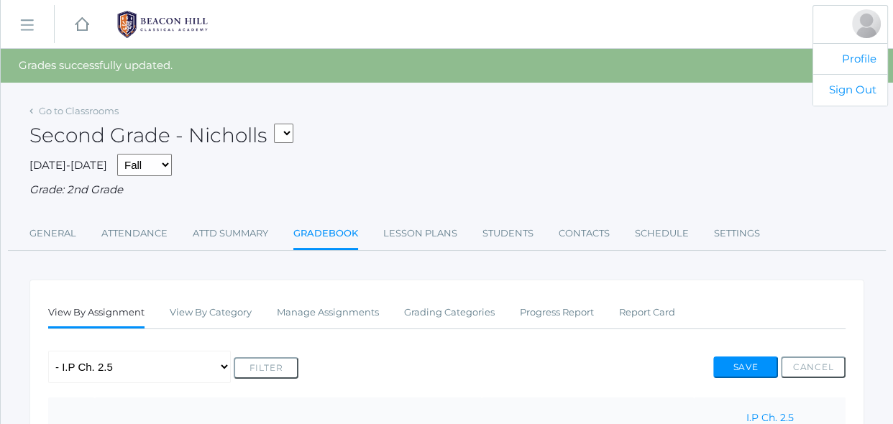
click at [863, 24] on div at bounding box center [866, 23] width 29 height 29
click at [860, 91] on link "Sign Out" at bounding box center [850, 90] width 74 height 32
